Goal: Check status

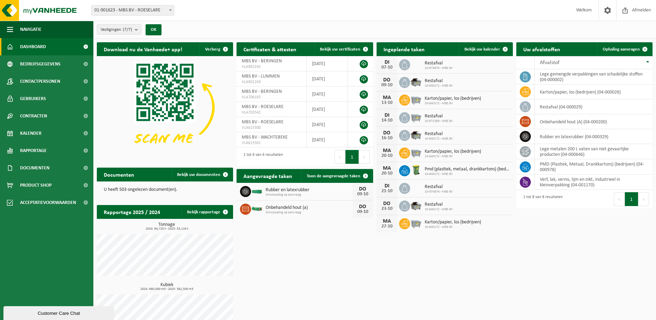
click at [504, 48] on span at bounding box center [505, 49] width 14 height 14
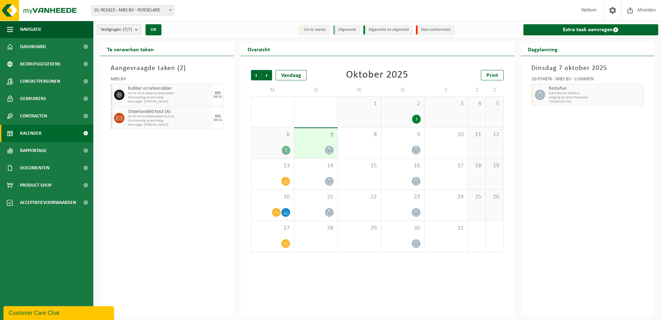
click at [134, 30] on button "Vestigingen (7/7)" at bounding box center [119, 29] width 45 height 10
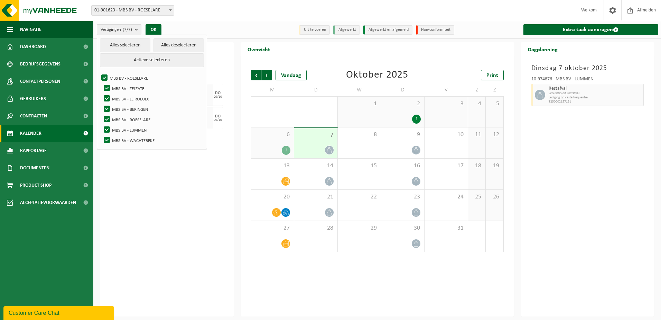
drag, startPoint x: 106, startPoint y: 137, endPoint x: 109, endPoint y: 123, distance: 13.6
click at [107, 134] on ul "Alles selecteren Alles deselecteren Actieve selecteren MBS BV - ROESELARE MBS B…" at bounding box center [152, 92] width 110 height 114
drag, startPoint x: 109, startPoint y: 123, endPoint x: 107, endPoint y: 127, distance: 4.4
click at [109, 123] on label "MBS BV - ROESELARE" at bounding box center [153, 119] width 102 height 10
click at [101, 114] on input "MBS BV - ROESELARE" at bounding box center [101, 114] width 0 height 0
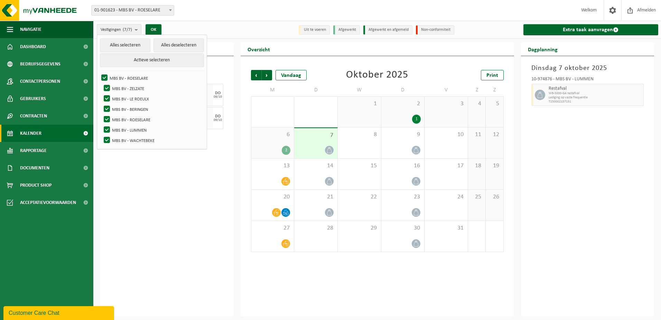
checkbox input "false"
click at [107, 130] on label "MBS BV - LUMMEN" at bounding box center [153, 129] width 102 height 10
click at [101, 124] on input "MBS BV - LUMMEN" at bounding box center [101, 124] width 0 height 0
checkbox input "false"
click at [106, 139] on label "MBS BV - WACHTEBEKE" at bounding box center [153, 140] width 102 height 10
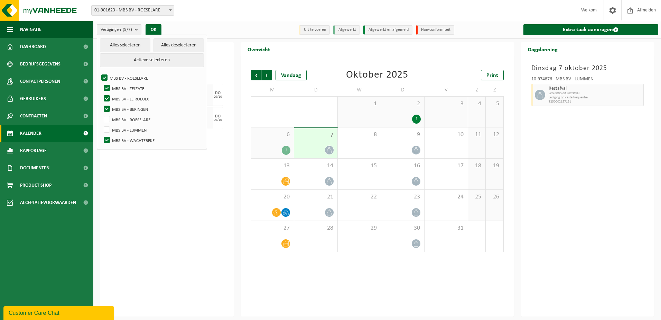
click at [101, 135] on input "MBS BV - WACHTEBEKE" at bounding box center [101, 135] width 0 height 0
checkbox input "false"
click at [101, 73] on label "MBS BV - ROESELARE" at bounding box center [152, 78] width 104 height 10
click at [99, 73] on input "MBS BV - ROESELARE" at bounding box center [99, 72] width 0 height 0
checkbox input "false"
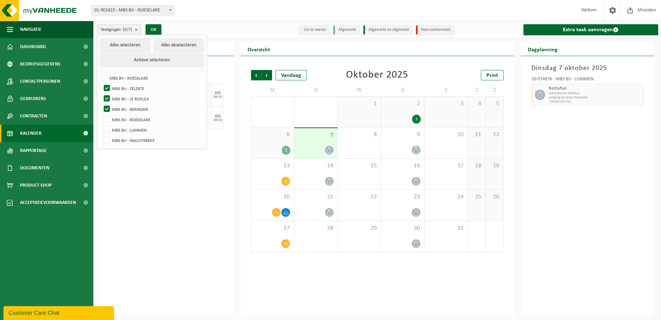
click at [109, 88] on label "MBS BV - ZELZATE" at bounding box center [153, 88] width 102 height 10
click at [101, 83] on input "MBS BV - ZELZATE" at bounding box center [101, 83] width 0 height 0
checkbox input "false"
click at [110, 101] on label "MBS BV - LE ROEULX" at bounding box center [153, 98] width 102 height 10
click at [101, 93] on input "MBS BV - LE ROEULX" at bounding box center [101, 93] width 0 height 0
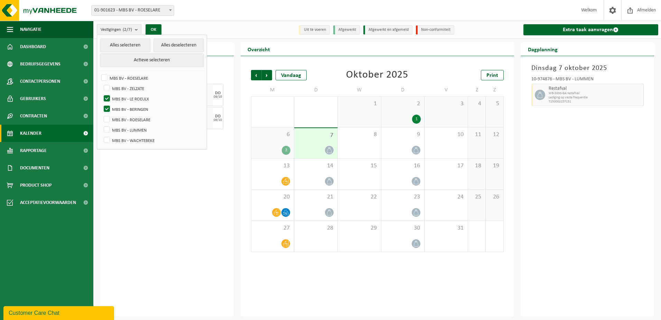
checkbox input "false"
click at [108, 108] on label "MBS BV - BERINGEN" at bounding box center [153, 109] width 102 height 10
click at [101, 104] on input "MBS BV - BERINGEN" at bounding box center [101, 103] width 0 height 0
checkbox input "false"
click at [107, 118] on label "MBS BV - ROESELARE" at bounding box center [153, 119] width 102 height 10
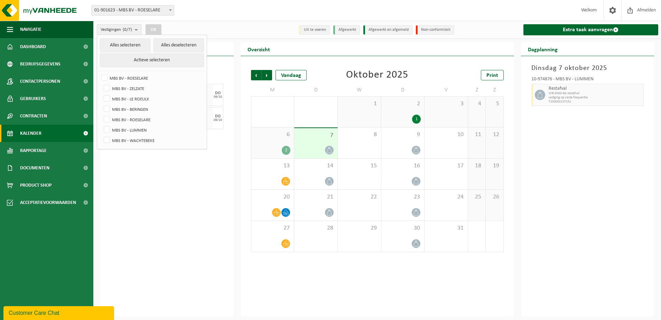
click at [101, 114] on input "MBS BV - ROESELARE" at bounding box center [101, 114] width 0 height 0
checkbox input "true"
click at [156, 27] on button "OK" at bounding box center [154, 29] width 16 height 11
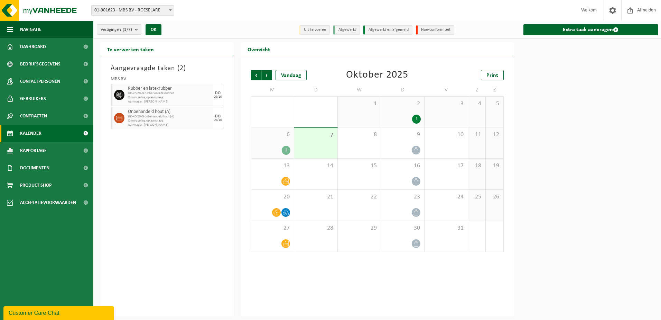
click at [273, 207] on div at bounding box center [273, 211] width 36 height 9
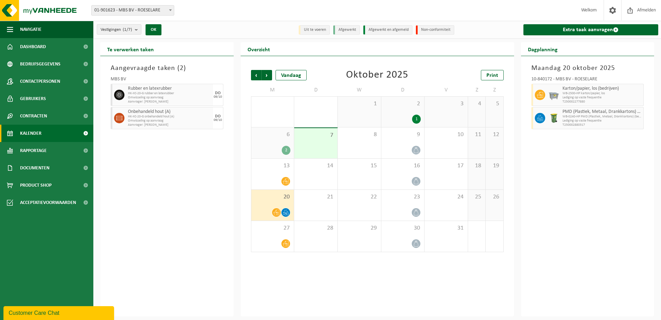
click at [257, 77] on span "Vorige" at bounding box center [256, 75] width 10 height 10
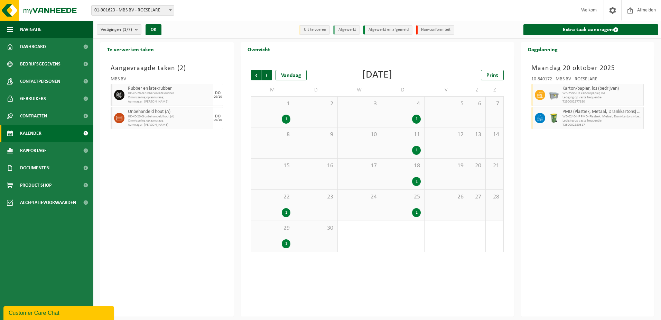
click at [266, 76] on span "Volgende" at bounding box center [267, 75] width 10 height 10
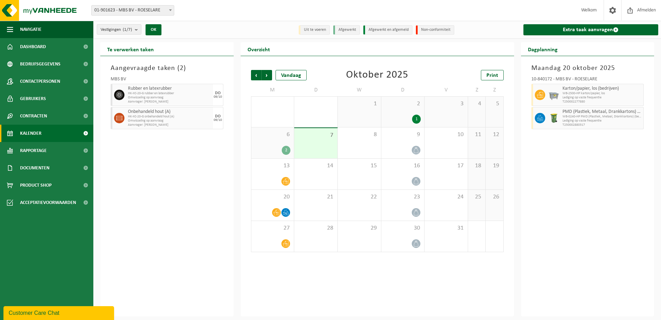
click at [254, 74] on span "Vorige" at bounding box center [256, 75] width 10 height 10
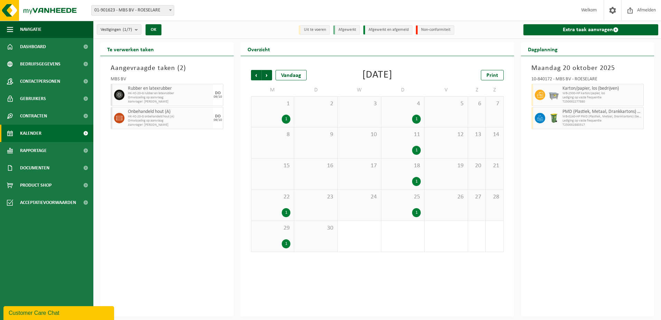
click at [254, 74] on span "Vorige" at bounding box center [256, 75] width 10 height 10
click at [268, 74] on span "Volgende" at bounding box center [267, 75] width 10 height 10
click at [268, 75] on span "Volgende" at bounding box center [267, 75] width 10 height 10
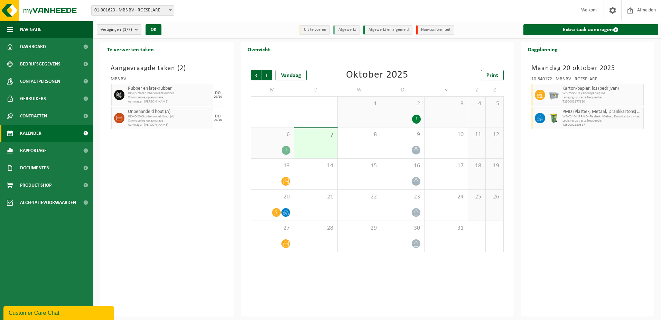
click at [268, 77] on span "Volgende" at bounding box center [267, 75] width 10 height 10
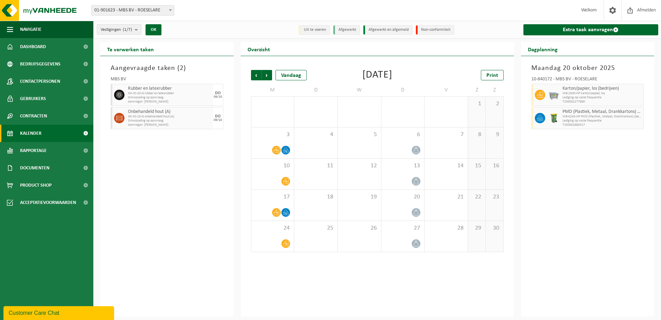
click at [257, 77] on span "Vorige" at bounding box center [256, 75] width 10 height 10
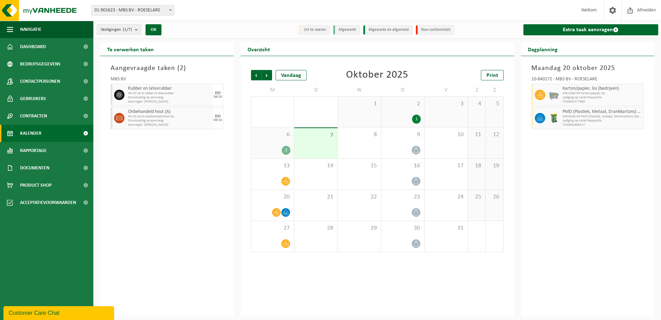
click at [271, 153] on div "2" at bounding box center [273, 150] width 36 height 9
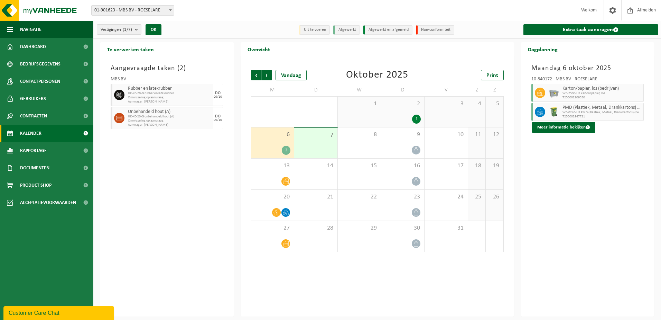
click at [563, 126] on button "Meer informatie bekijken" at bounding box center [563, 127] width 63 height 11
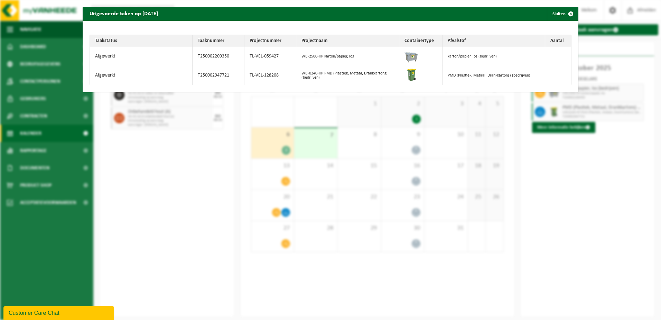
click at [111, 77] on td "Afgewerkt" at bounding box center [141, 75] width 103 height 19
click at [564, 13] on span "button" at bounding box center [571, 14] width 14 height 14
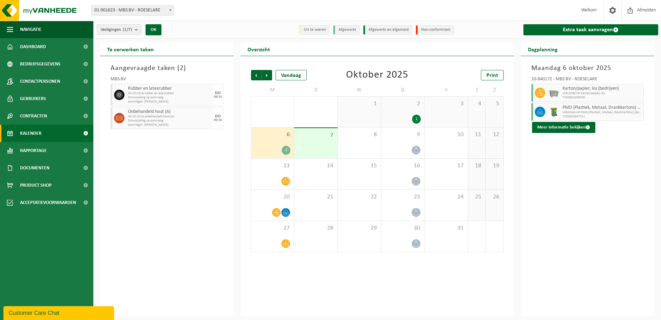
click at [571, 110] on span "WB-0240-HP PMD (Plastiek, Metaal, Drankkartons) (bedrijven)" at bounding box center [603, 112] width 80 height 4
click at [532, 109] on div at bounding box center [540, 112] width 16 height 18
click at [286, 150] on div "2" at bounding box center [286, 150] width 9 height 9
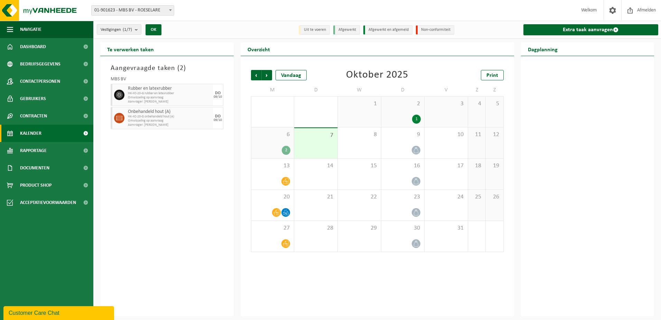
click at [286, 150] on div "2" at bounding box center [286, 150] width 9 height 9
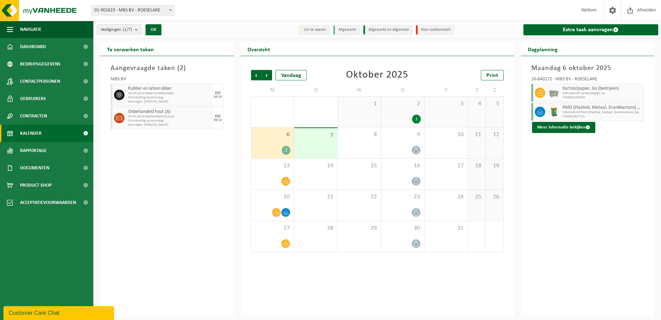
click at [592, 113] on span "WB-0240-HP PMD (Plastiek, Metaal, Drankkartons) (bedrijven)" at bounding box center [603, 112] width 80 height 4
click at [532, 110] on div at bounding box center [540, 112] width 16 height 18
drag, startPoint x: 532, startPoint y: 110, endPoint x: 564, endPoint y: 169, distance: 67.9
click at [564, 172] on div "Maandag 6 oktober 2025 10-840172 - MBS BV - ROESELARE Karton/papier, los (bedri…" at bounding box center [587, 186] width 133 height 260
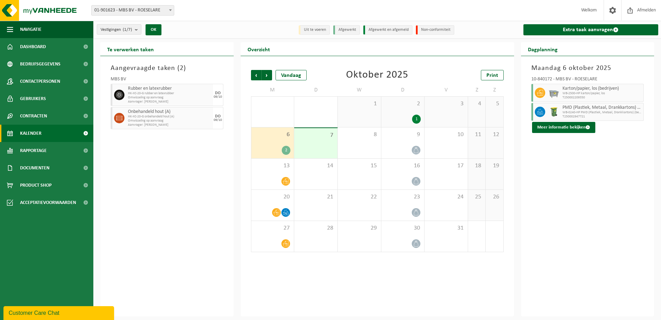
click at [563, 129] on button "Meer informatie bekijken" at bounding box center [563, 127] width 63 height 11
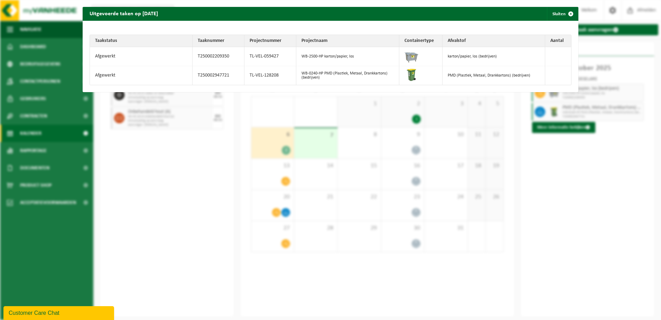
drag, startPoint x: 559, startPoint y: 12, endPoint x: 495, endPoint y: 16, distance: 64.1
click at [559, 12] on button "Sluiten" at bounding box center [562, 14] width 31 height 14
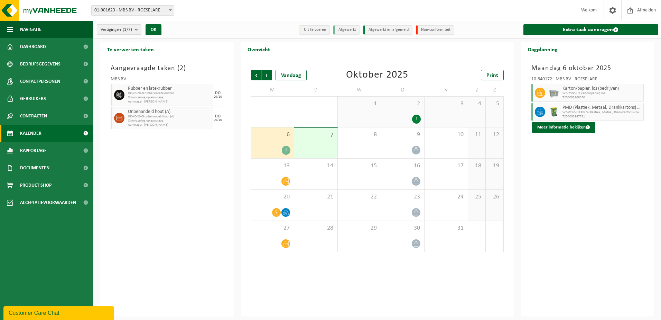
click at [258, 73] on span "Vorige" at bounding box center [256, 75] width 10 height 10
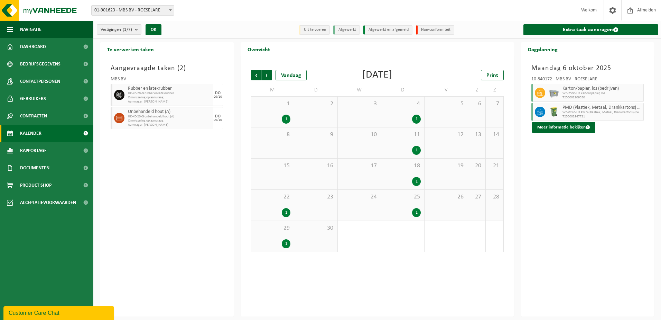
click at [418, 209] on div "1" at bounding box center [416, 212] width 9 height 9
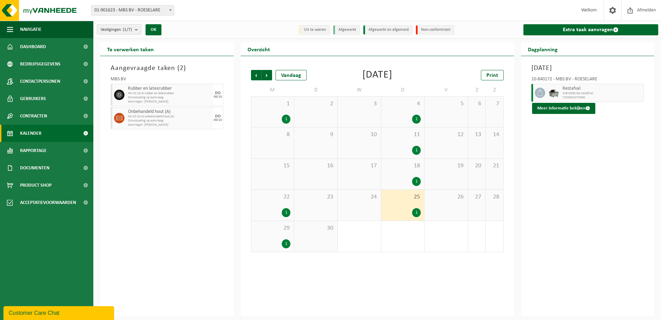
click at [568, 109] on button "Meer informatie bekijken" at bounding box center [563, 108] width 63 height 11
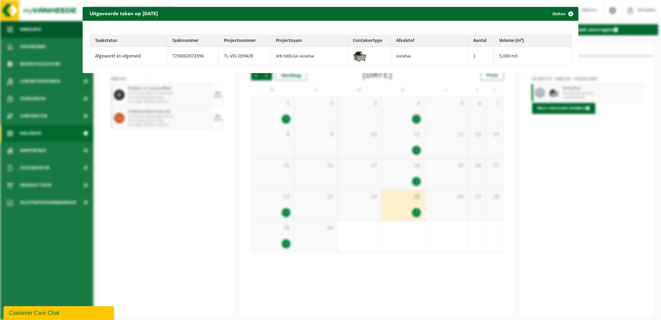
click at [558, 14] on button "Sluiten" at bounding box center [562, 14] width 31 height 14
